Goal: Navigation & Orientation: Find specific page/section

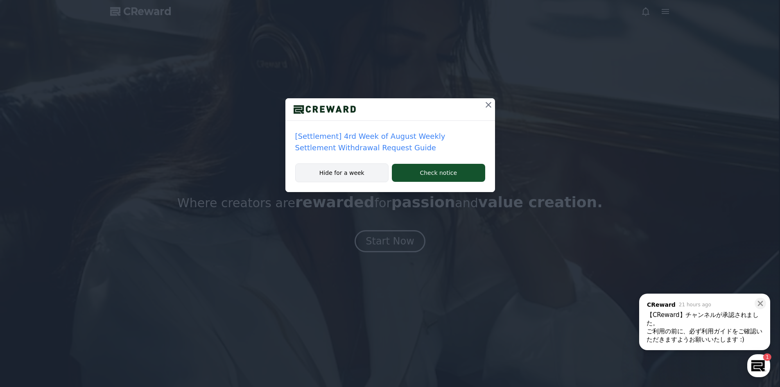
click at [367, 171] on button "Hide for a week" at bounding box center [342, 172] width 94 height 19
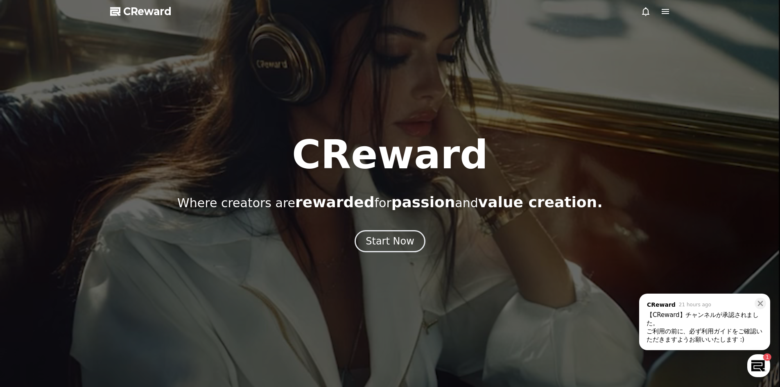
click at [661, 12] on icon at bounding box center [666, 12] width 10 height 10
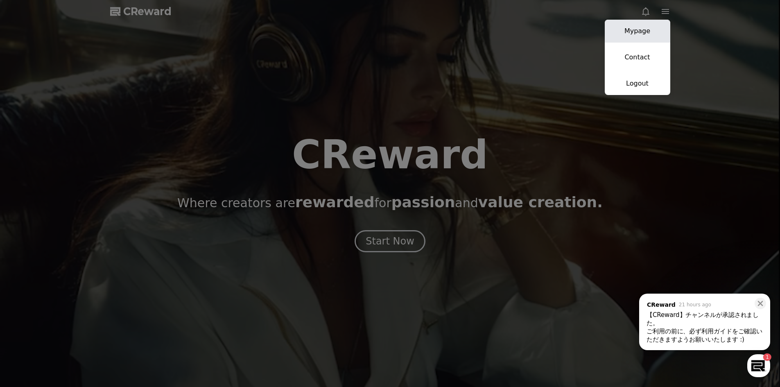
click at [643, 30] on link "Mypage" at bounding box center [638, 31] width 66 height 23
select select "**********"
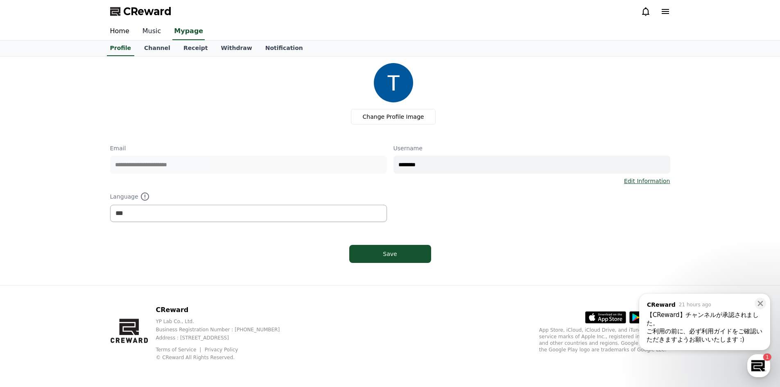
click at [151, 32] on link "Music" at bounding box center [152, 31] width 32 height 17
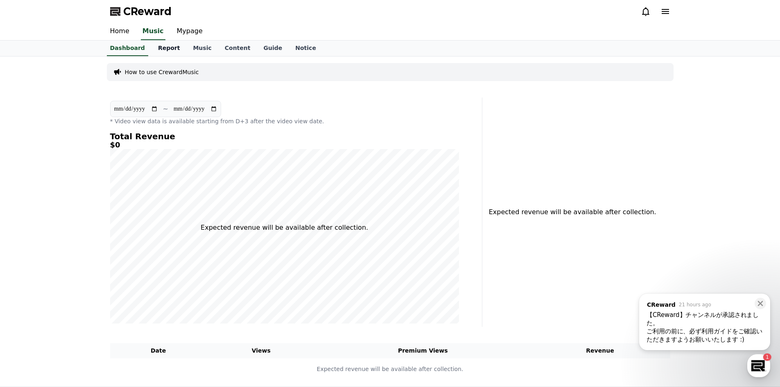
click at [162, 50] on link "Report" at bounding box center [169, 49] width 35 height 16
click at [193, 50] on link "Music" at bounding box center [202, 49] width 32 height 16
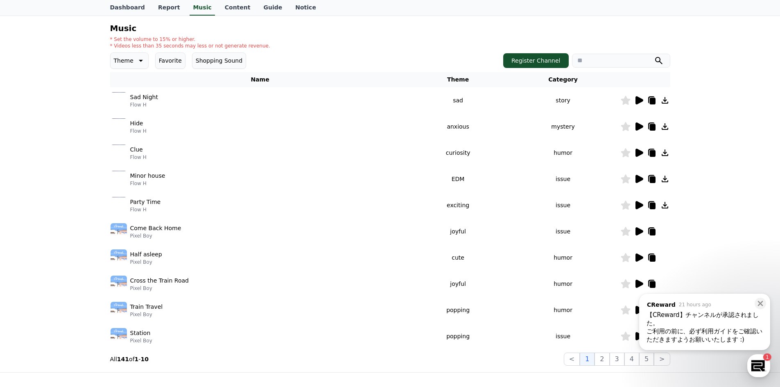
scroll to position [82, 0]
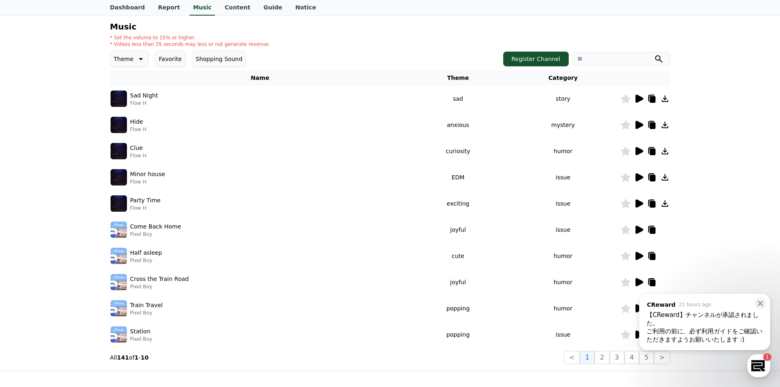
click at [664, 204] on icon at bounding box center [665, 203] width 7 height 7
click at [640, 200] on icon at bounding box center [639, 204] width 10 height 10
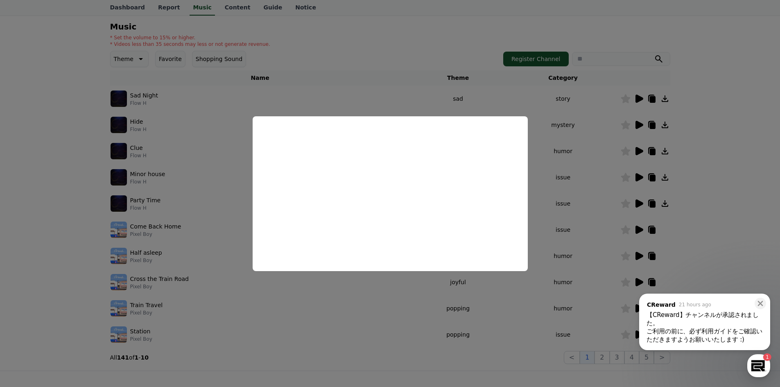
click at [595, 197] on button "close modal" at bounding box center [390, 193] width 780 height 387
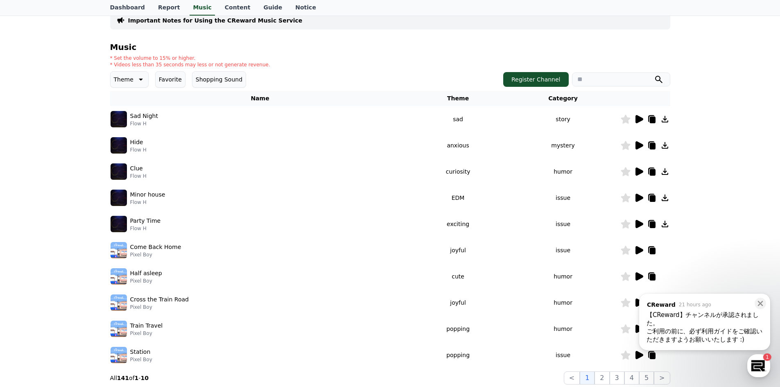
scroll to position [41, 0]
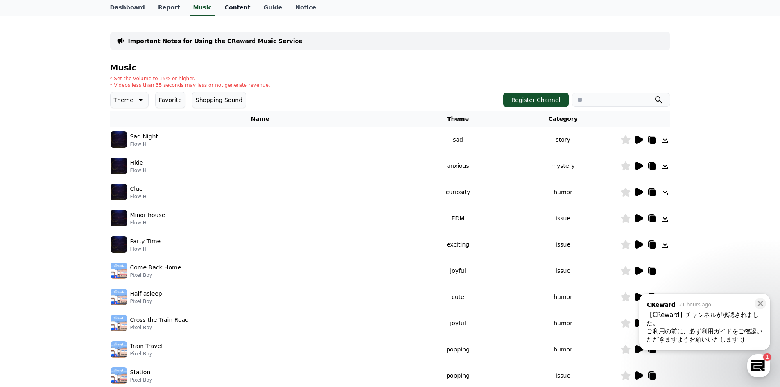
click at [218, 6] on link "Content" at bounding box center [237, 8] width 39 height 16
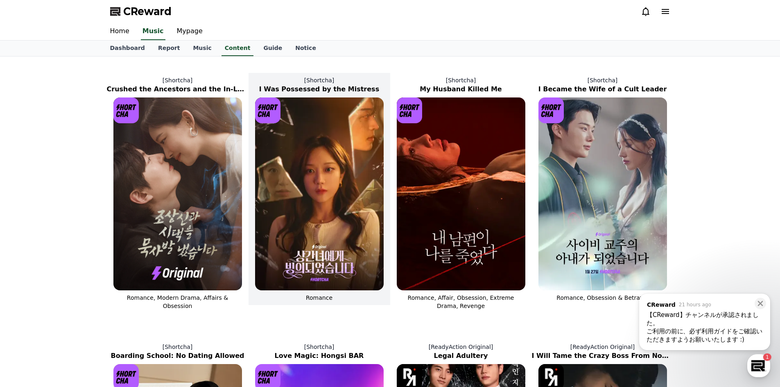
click at [288, 136] on img at bounding box center [319, 193] width 129 height 193
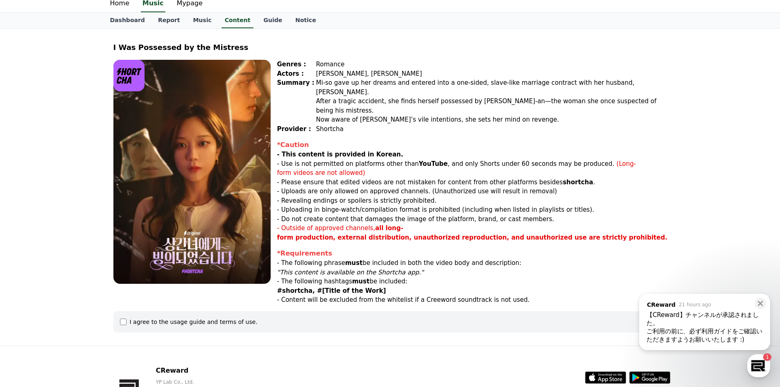
scroll to position [70, 0]
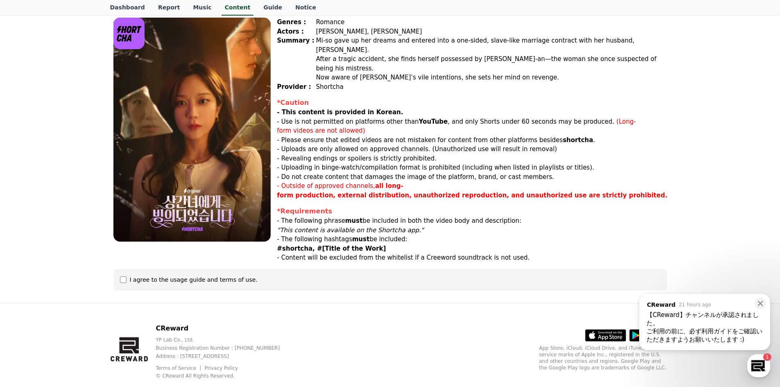
click at [188, 276] on div "I agree to the usage guide and terms of use." at bounding box center [194, 280] width 128 height 8
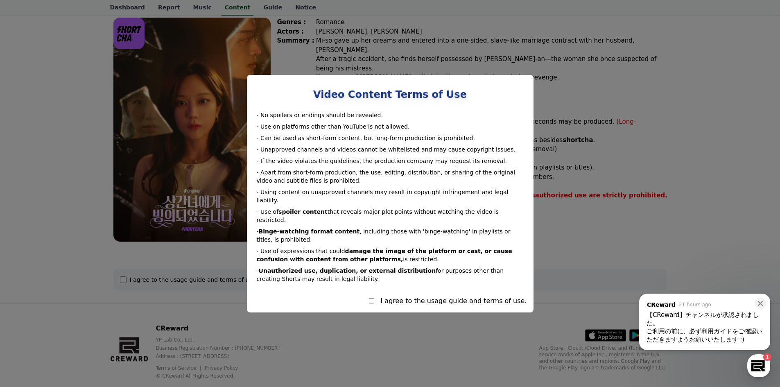
select select
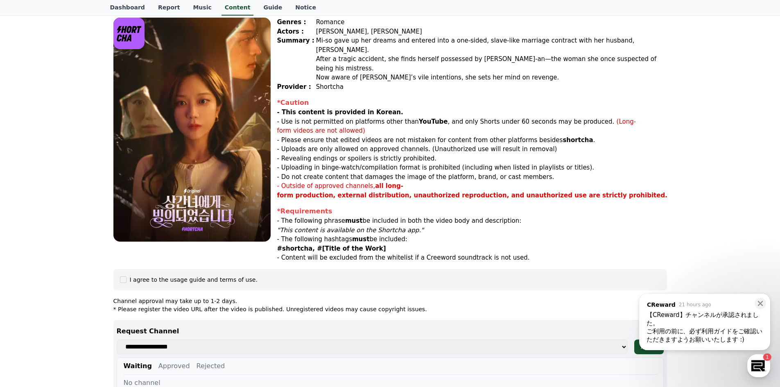
click at [589, 226] on p ""This content is available on the Shortcha app."" at bounding box center [472, 230] width 390 height 9
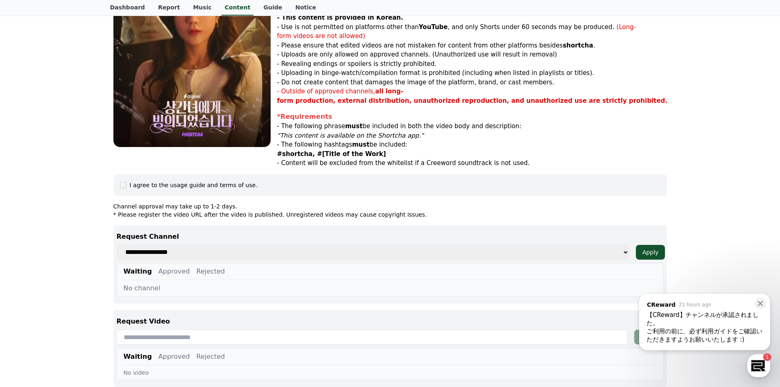
scroll to position [275, 0]
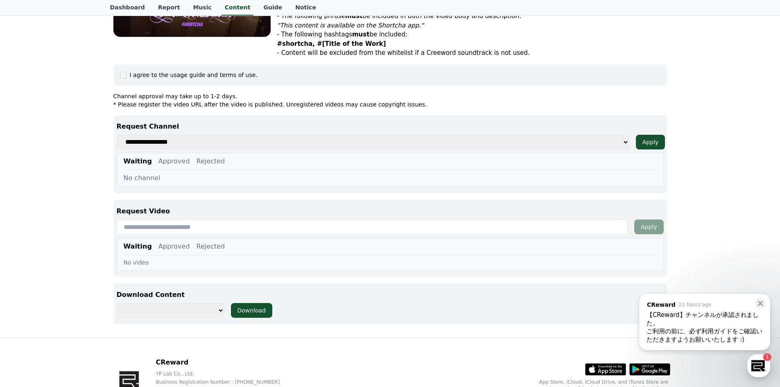
drag, startPoint x: 214, startPoint y: 124, endPoint x: 210, endPoint y: 131, distance: 8.0
click at [214, 135] on select "**********" at bounding box center [373, 142] width 513 height 15
select select "**********"
click at [117, 135] on select "**********" at bounding box center [373, 142] width 513 height 15
click at [184, 220] on input "text" at bounding box center [372, 227] width 511 height 15
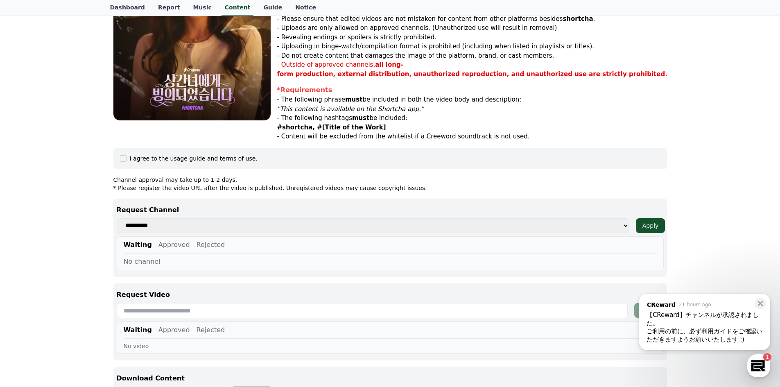
scroll to position [0, 0]
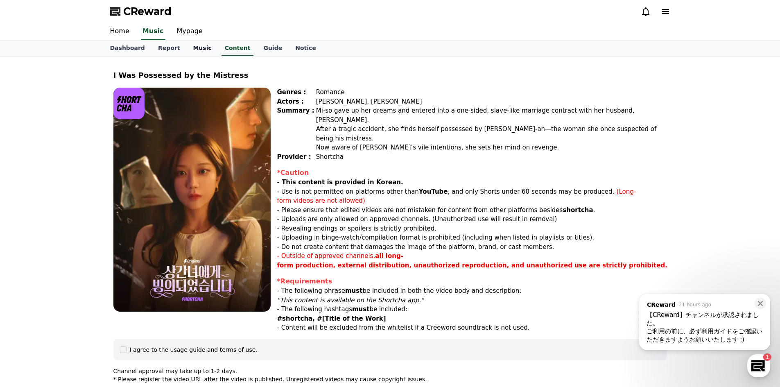
click at [194, 50] on link "Music" at bounding box center [202, 49] width 32 height 16
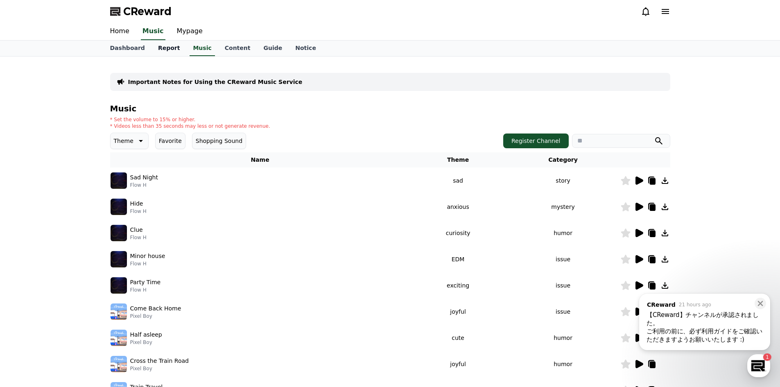
click at [168, 52] on link "Report" at bounding box center [169, 49] width 35 height 16
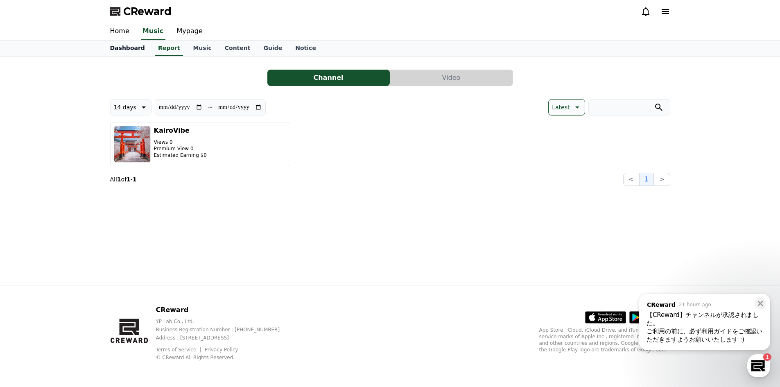
click at [133, 52] on link "Dashboard" at bounding box center [128, 49] width 48 height 16
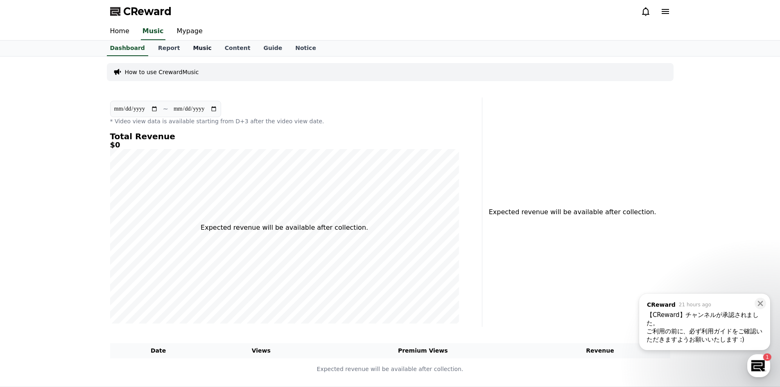
click at [190, 50] on link "Music" at bounding box center [202, 49] width 32 height 16
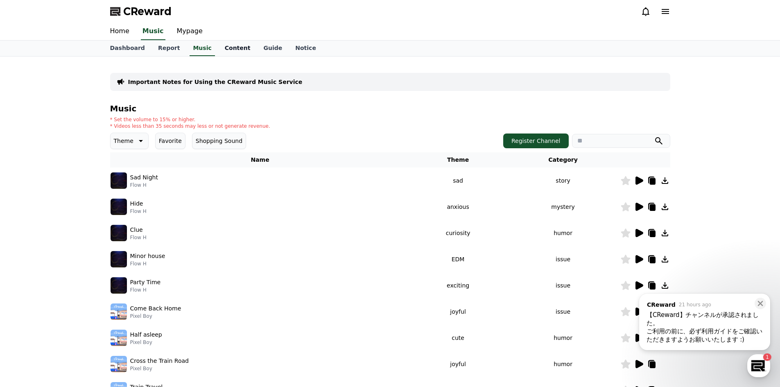
click at [227, 50] on link "Content" at bounding box center [237, 49] width 39 height 16
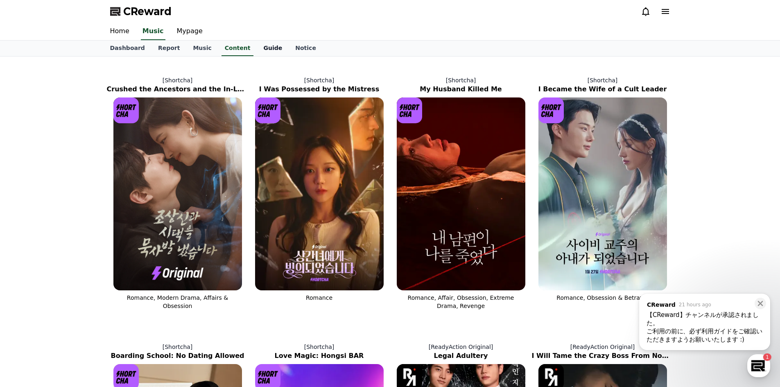
click at [257, 49] on link "Guide" at bounding box center [273, 49] width 32 height 16
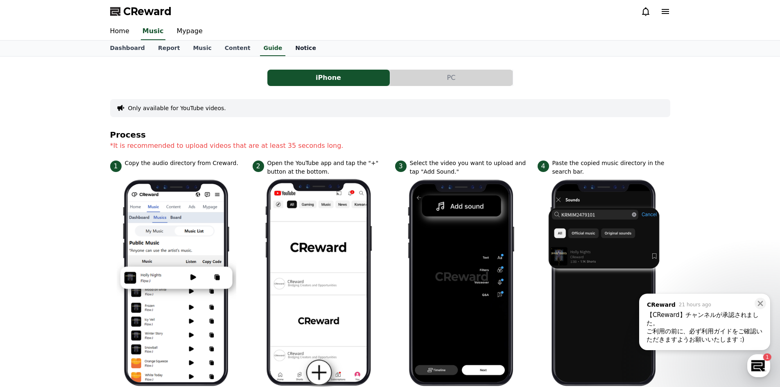
click at [289, 49] on link "Notice" at bounding box center [306, 49] width 34 height 16
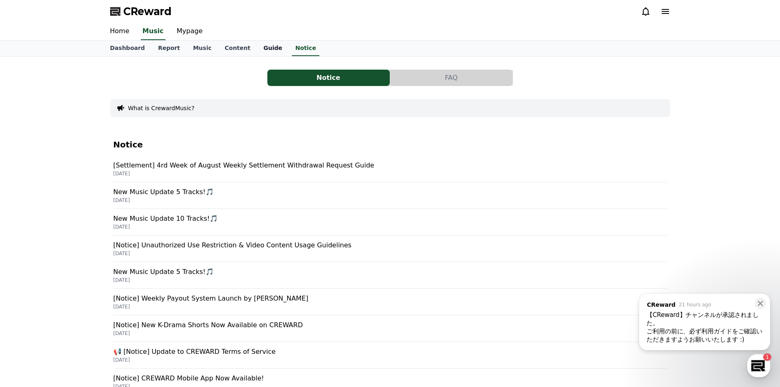
click at [258, 51] on link "Guide" at bounding box center [273, 49] width 32 height 16
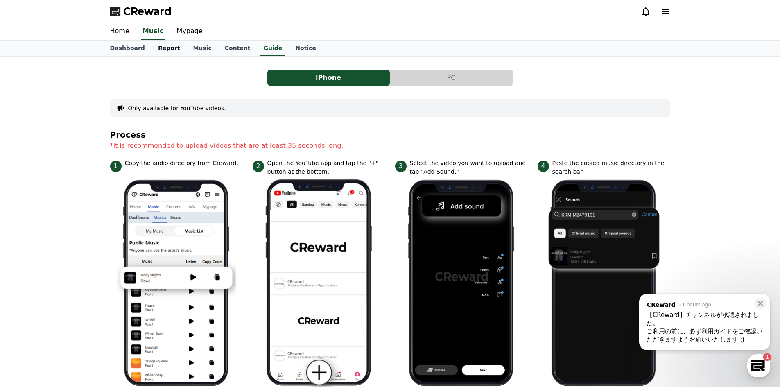
click at [170, 52] on link "Report" at bounding box center [169, 49] width 35 height 16
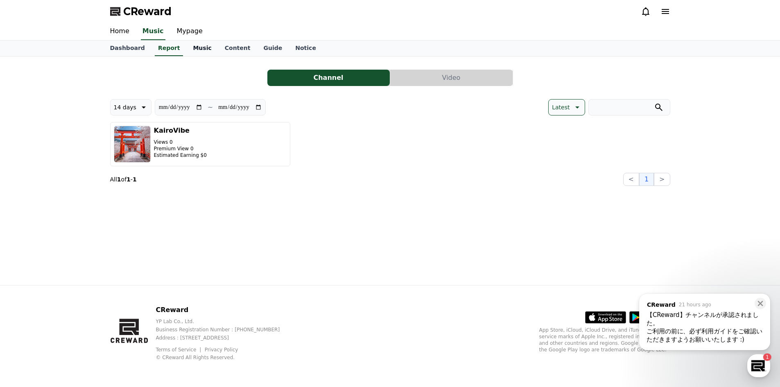
click at [186, 48] on link "Music" at bounding box center [202, 49] width 32 height 16
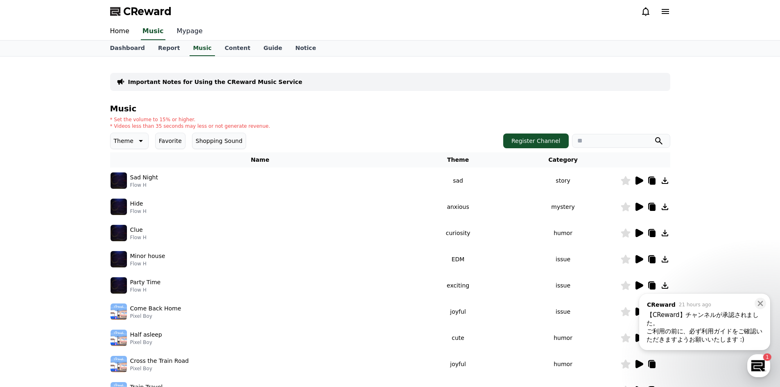
click at [186, 29] on link "Mypage" at bounding box center [189, 31] width 39 height 17
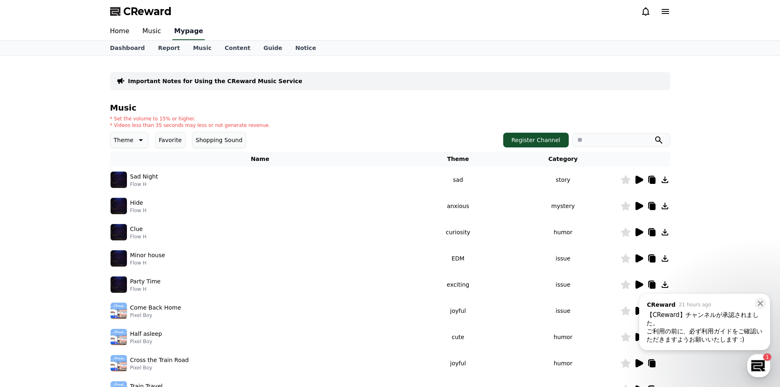
select select "**********"
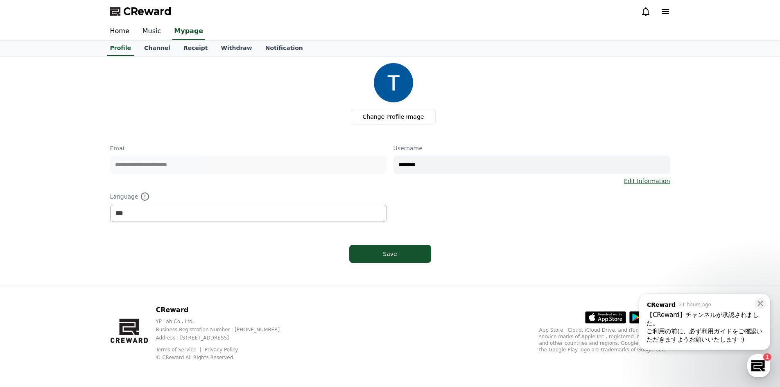
click at [162, 32] on link "Music" at bounding box center [152, 31] width 32 height 17
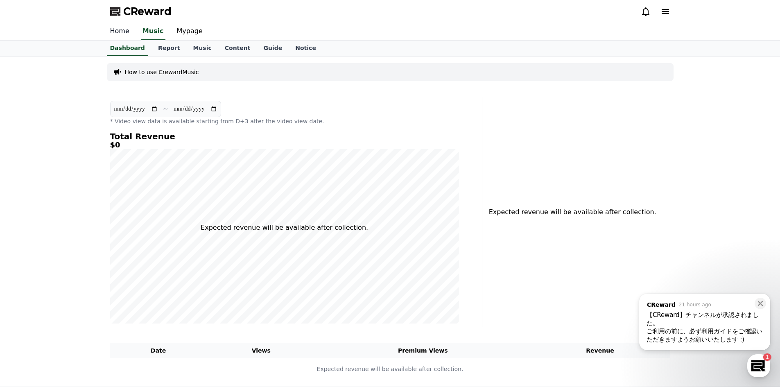
click at [129, 34] on link "Home" at bounding box center [120, 31] width 32 height 17
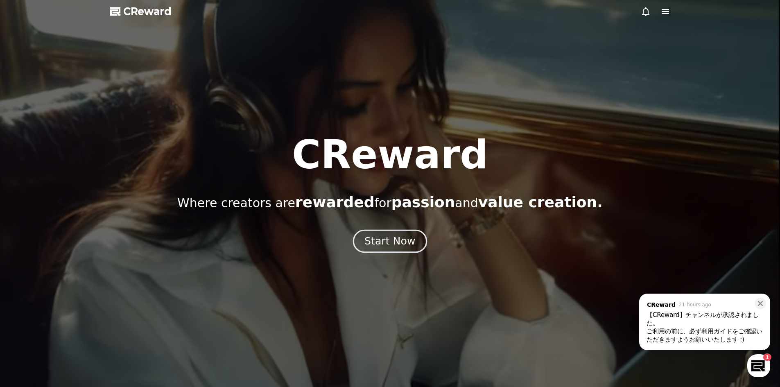
click at [388, 238] on div "Start Now" at bounding box center [390, 241] width 51 height 14
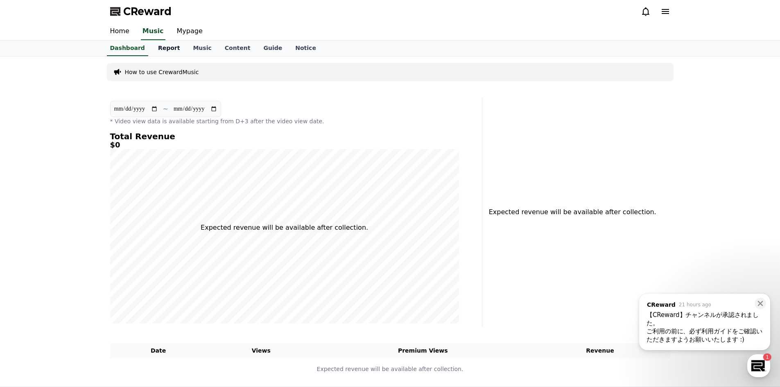
click at [160, 52] on link "Report" at bounding box center [169, 49] width 35 height 16
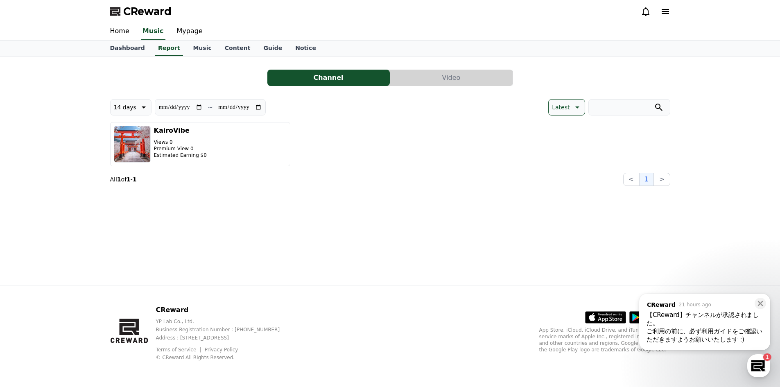
click at [430, 73] on button "Video" at bounding box center [451, 78] width 122 height 16
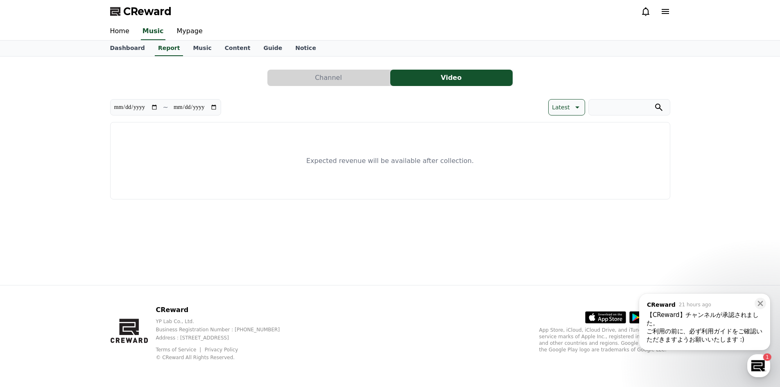
click at [562, 107] on p "Latest" at bounding box center [561, 107] width 18 height 11
click at [566, 150] on button "View Count" at bounding box center [568, 149] width 39 height 18
click at [560, 106] on p "View Count" at bounding box center [553, 107] width 32 height 11
click at [561, 128] on div "Latest View Count User Revenue" at bounding box center [559, 149] width 50 height 61
click at [550, 131] on button "Latest" at bounding box center [546, 128] width 24 height 18
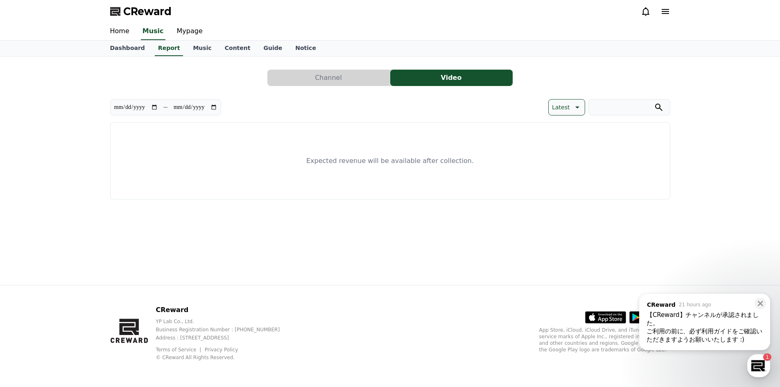
click at [331, 83] on button "Channel" at bounding box center [328, 78] width 122 height 16
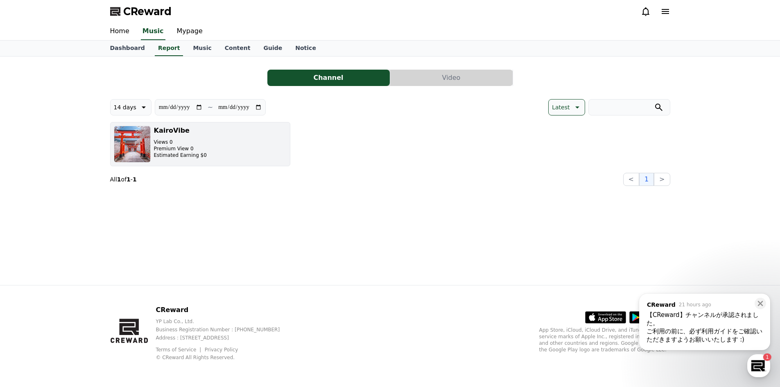
click at [184, 159] on div "KairoVibe Views 0 Premium View 0 Estimated Earning $0" at bounding box center [180, 144] width 53 height 37
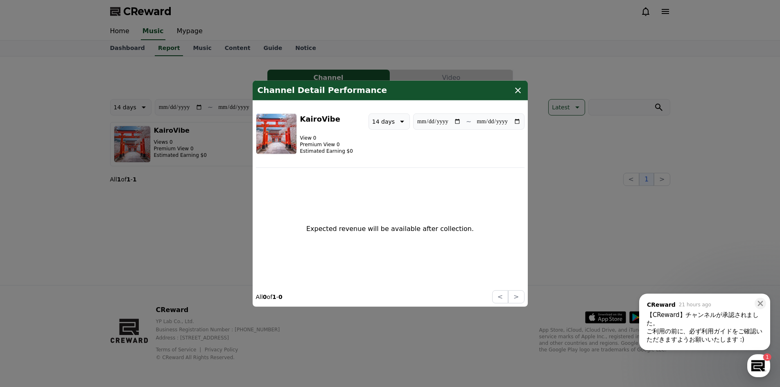
click at [519, 91] on icon "modal" at bounding box center [518, 90] width 6 height 6
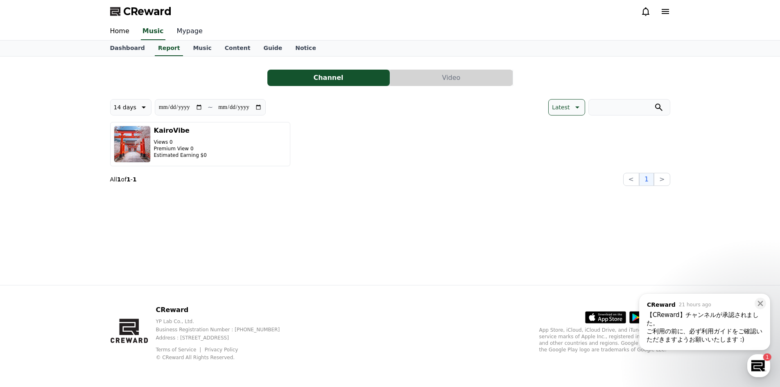
click at [176, 32] on link "Mypage" at bounding box center [189, 31] width 39 height 17
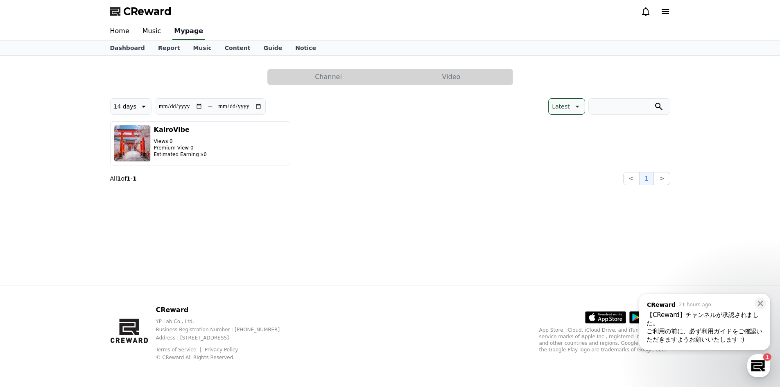
select select "**********"
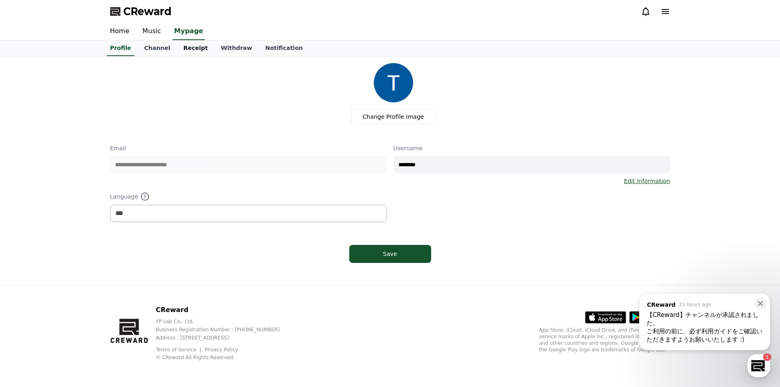
click at [190, 47] on link "Receipt" at bounding box center [196, 49] width 38 height 16
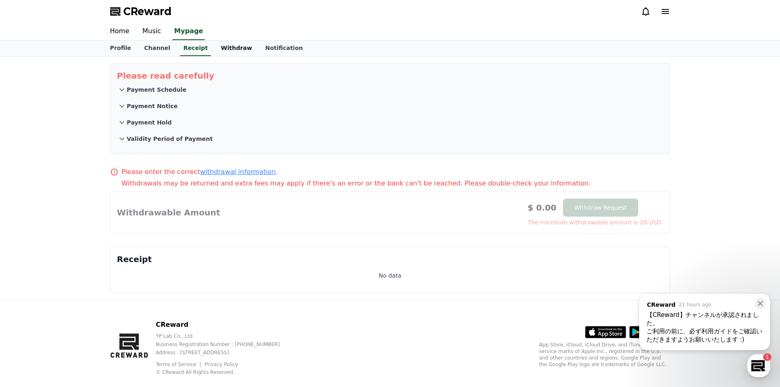
click at [216, 48] on link "Withdraw" at bounding box center [236, 49] width 44 height 16
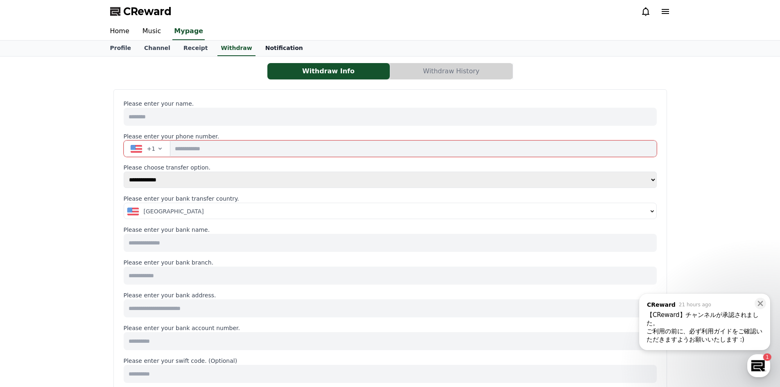
click at [269, 50] on link "Notification" at bounding box center [284, 49] width 51 height 16
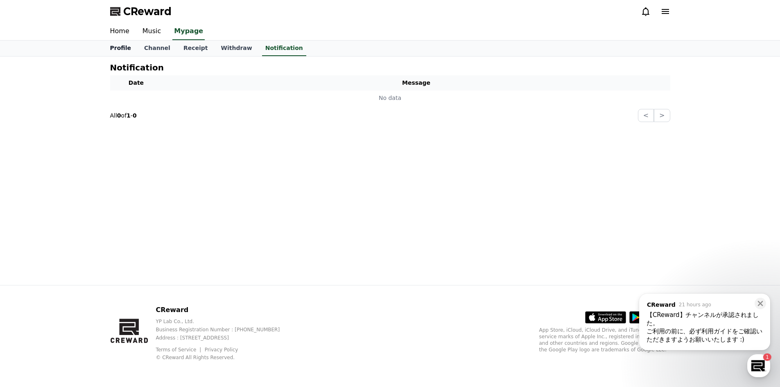
click at [119, 51] on link "Profile" at bounding box center [121, 49] width 34 height 16
select select "**********"
